Goal: Task Accomplishment & Management: Use online tool/utility

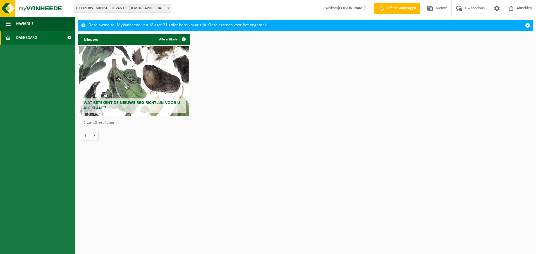
click at [51, 35] on link "Dashboard" at bounding box center [37, 38] width 75 height 14
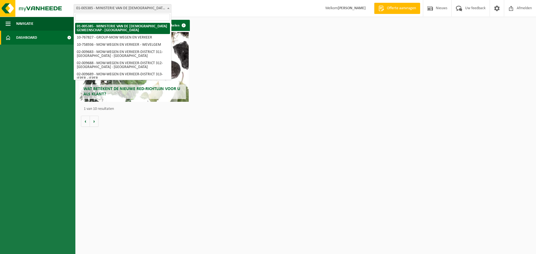
click at [152, 8] on span "01-005385 - MINISTERIE VAN DE [DEMOGRAPHIC_DATA] GEMEENSCHAP - [GEOGRAPHIC_DATA]" at bounding box center [122, 8] width 97 height 8
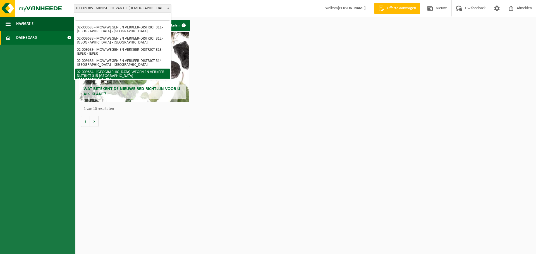
scroll to position [37, 0]
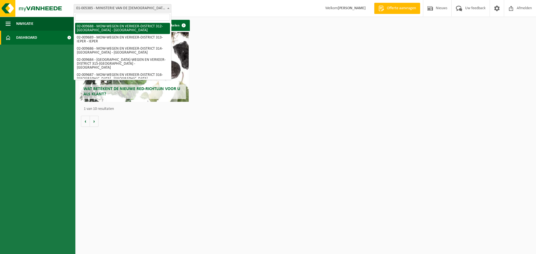
select select "1850"
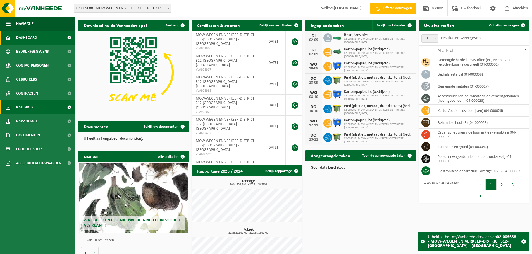
click at [30, 104] on span "Kalender" at bounding box center [24, 107] width 17 height 14
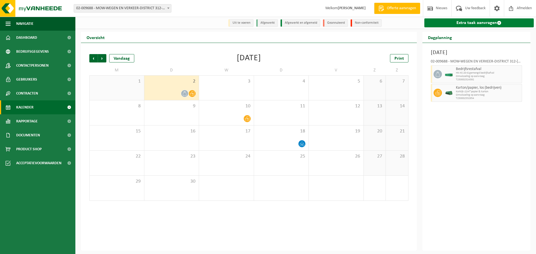
click at [472, 21] on link "Extra taak aanvragen" at bounding box center [479, 22] width 110 height 9
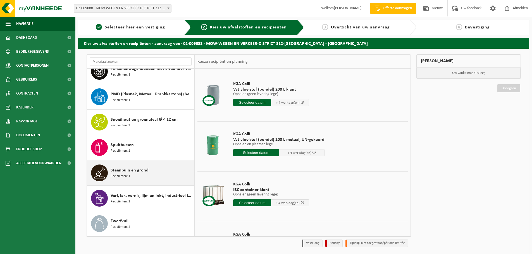
scroll to position [18, 0]
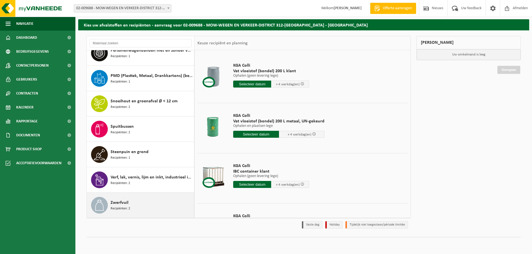
click at [140, 206] on div "Zwerfvuil Recipiënten: 2" at bounding box center [152, 205] width 82 height 17
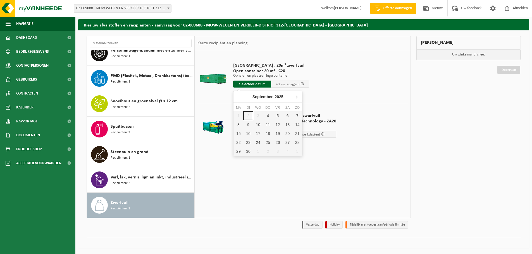
click at [256, 82] on input "text" at bounding box center [252, 84] width 38 height 7
click at [269, 117] on div "4" at bounding box center [268, 115] width 10 height 9
type input "Van 2025-09-04"
type input "2025-09-04"
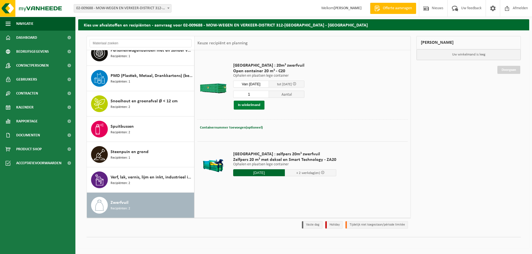
click at [253, 103] on button "In winkelmand" at bounding box center [249, 105] width 31 height 9
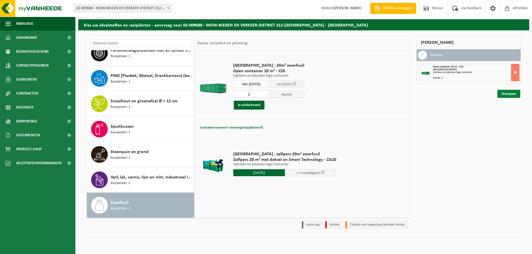
click at [507, 92] on link "Doorgaan" at bounding box center [508, 94] width 23 height 8
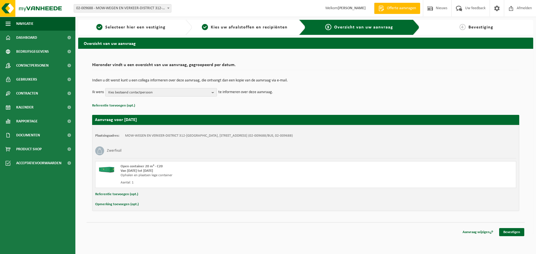
click at [161, 90] on span "Kies bestaand contactpersoon" at bounding box center [158, 92] width 101 height 8
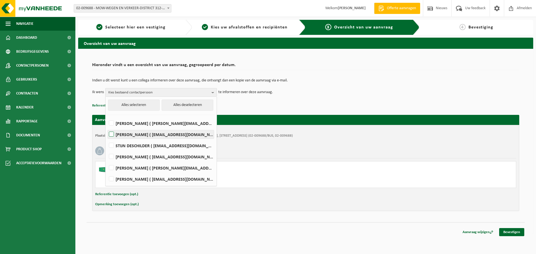
click at [113, 135] on label "Stefaan creupelandt ( stefaan.creupelandt@mow.vlaanderen.be )" at bounding box center [161, 134] width 106 height 8
click at [107, 128] on input "Stefaan creupelandt ( stefaan.creupelandt@mow.vlaanderen.be )" at bounding box center [107, 127] width 0 height 0
checkbox input "true"
click at [515, 232] on link "Bevestigen" at bounding box center [511, 232] width 25 height 8
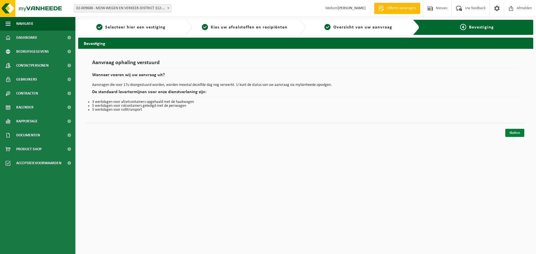
click at [515, 130] on link "Sluiten" at bounding box center [514, 133] width 19 height 8
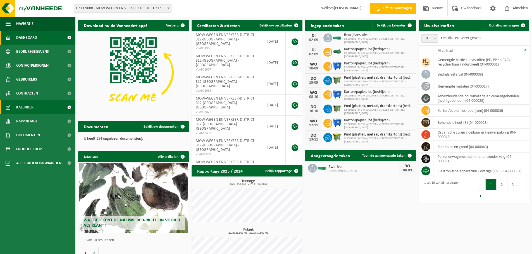
click at [27, 106] on span "Kalender" at bounding box center [24, 107] width 17 height 14
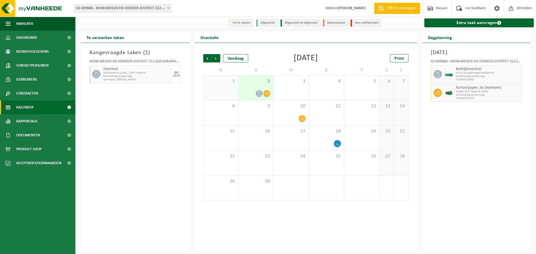
click at [447, 160] on div "[DATE] 02-009688 - [GEOGRAPHIC_DATA]-WEGEN EN VERKEER-DISTRICT 312-[GEOGRAPHIC_…" at bounding box center [476, 147] width 108 height 208
